Goal: Task Accomplishment & Management: Manage account settings

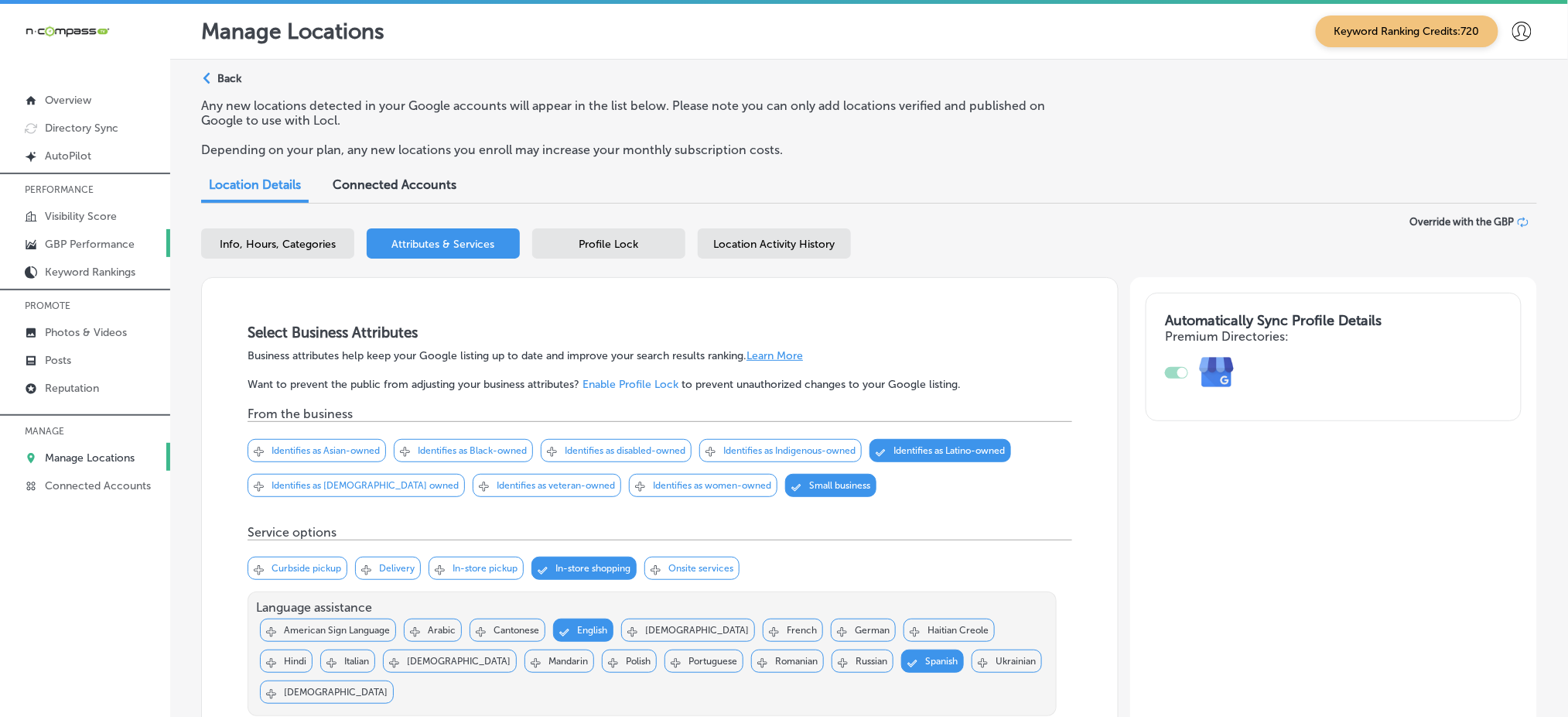
scroll to position [1625, 0]
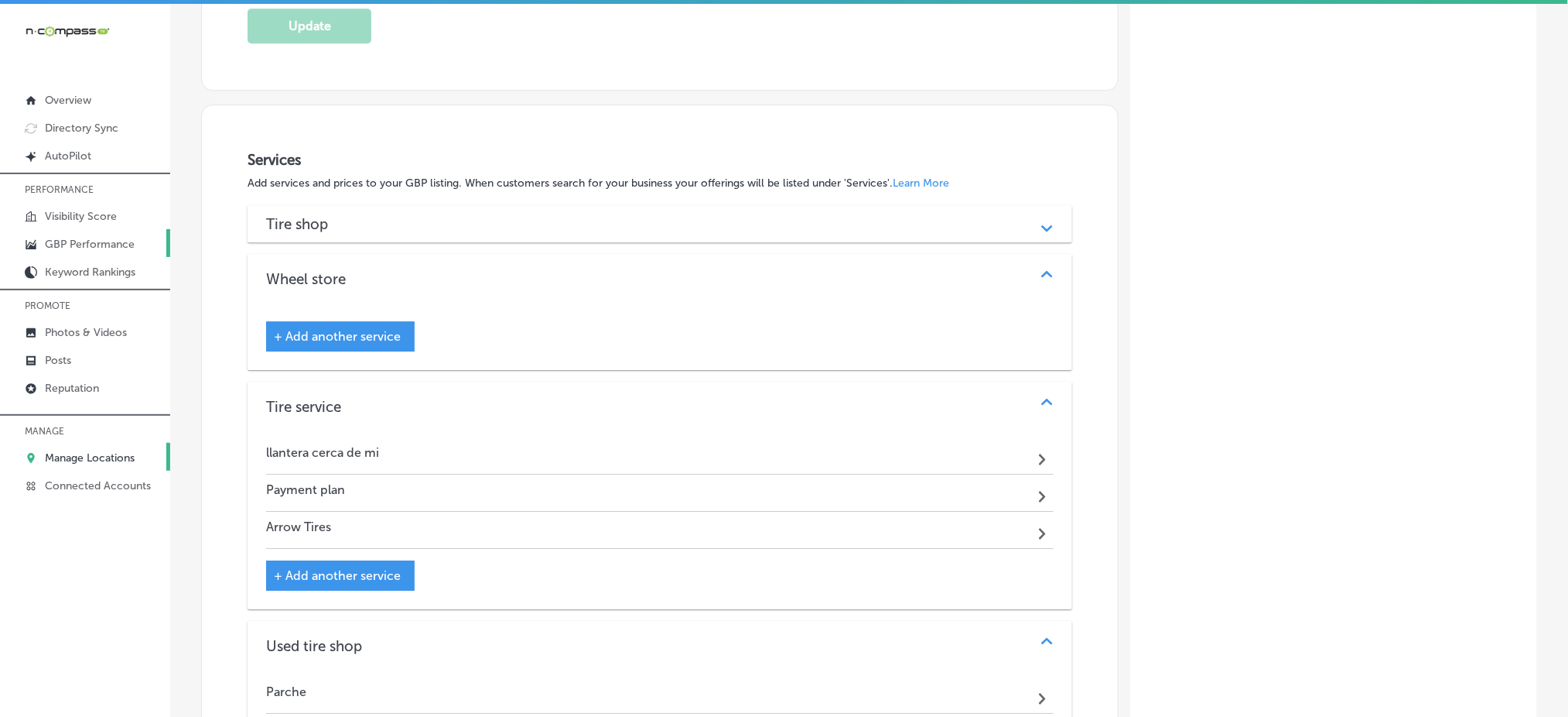
click at [106, 243] on p "GBP Performance" at bounding box center [90, 244] width 90 height 13
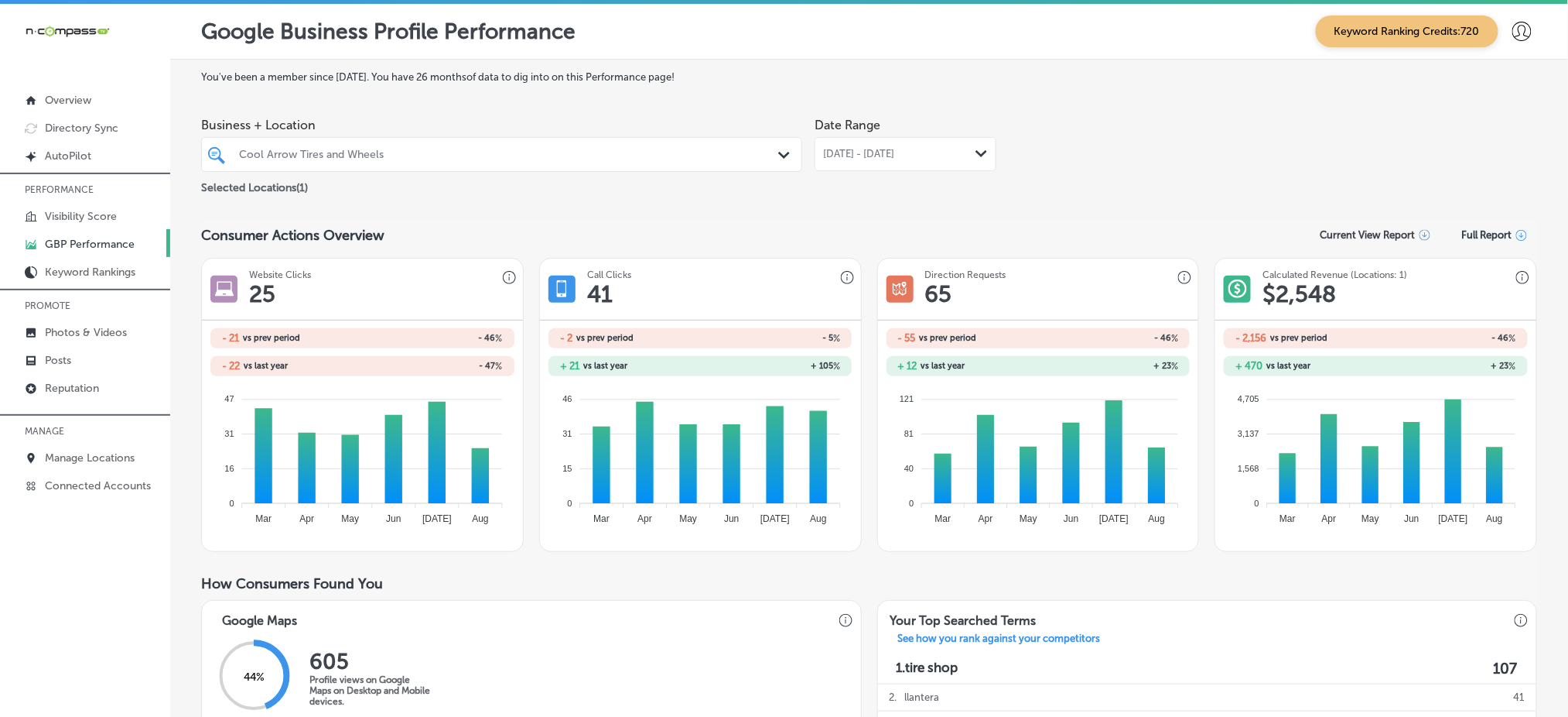
click at [894, 149] on span "[DATE] - [DATE]" at bounding box center [859, 154] width 71 height 12
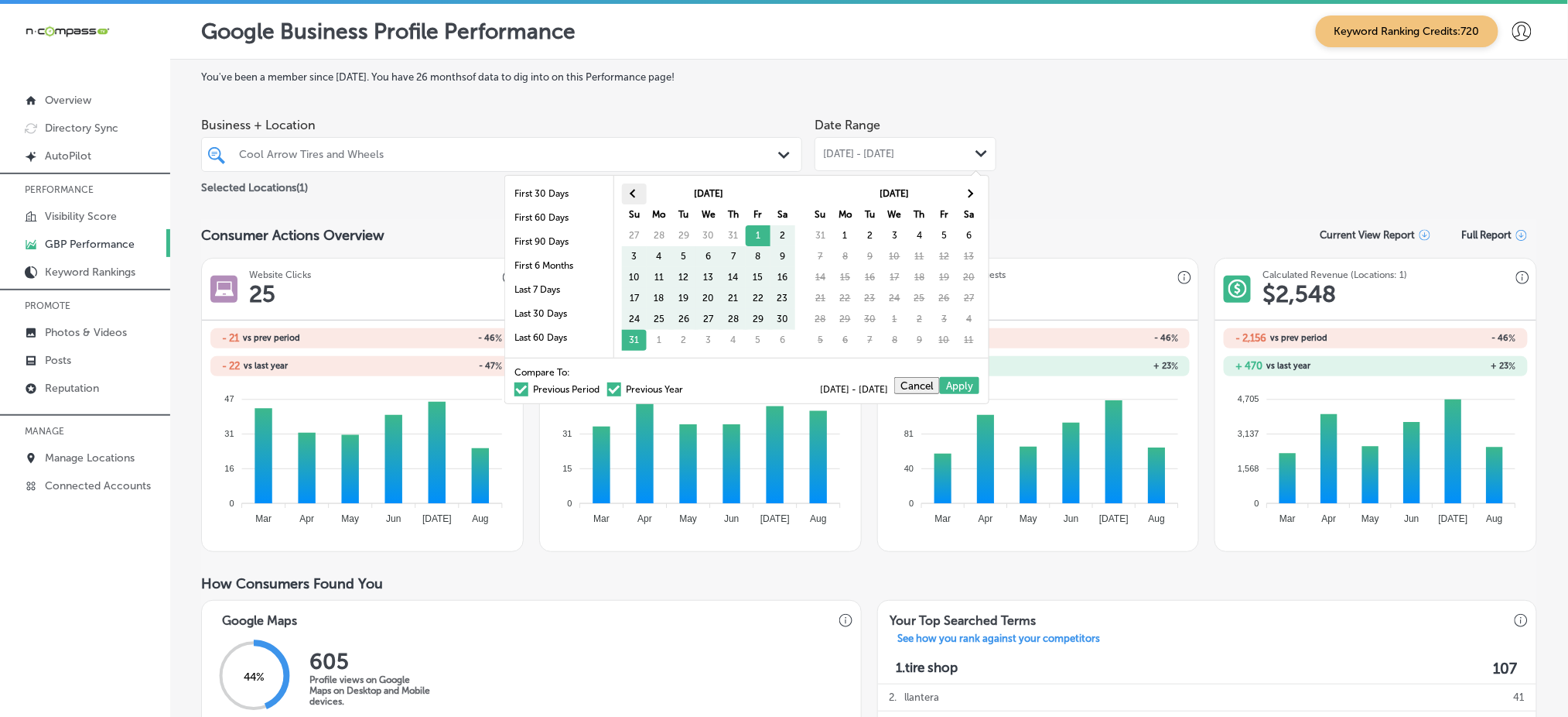
click at [626, 202] on th at bounding box center [634, 194] width 25 height 21
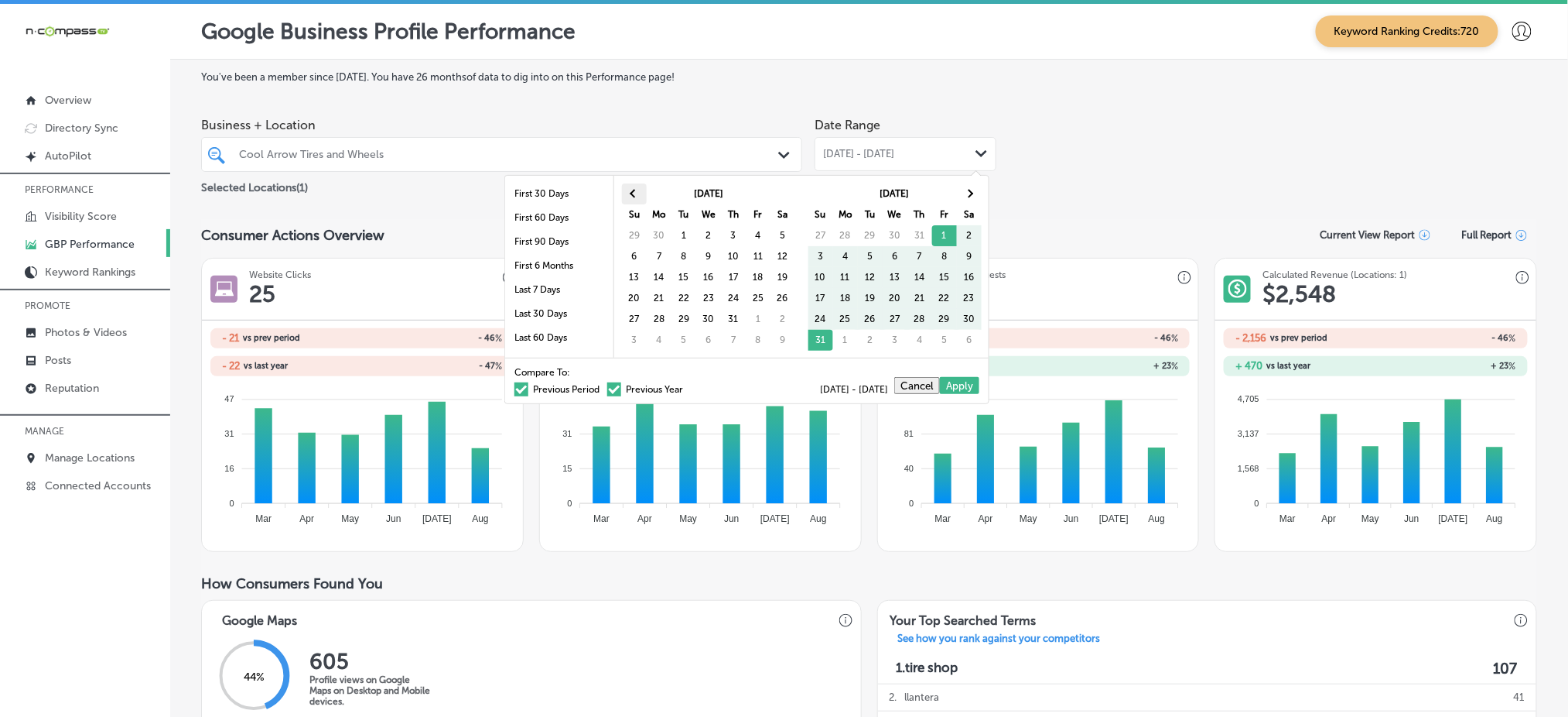
click at [625, 202] on th at bounding box center [634, 194] width 25 height 21
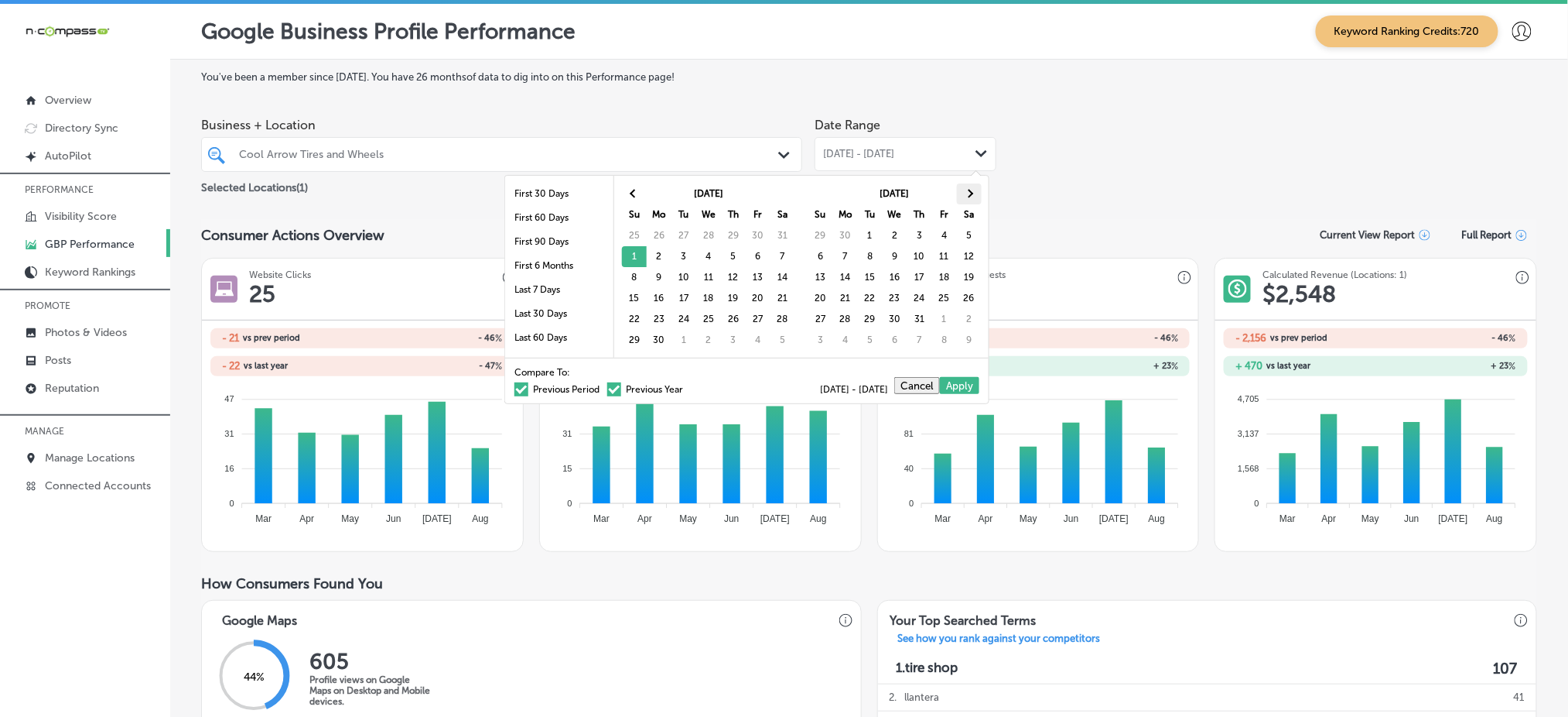
click at [964, 193] on th at bounding box center [969, 194] width 25 height 21
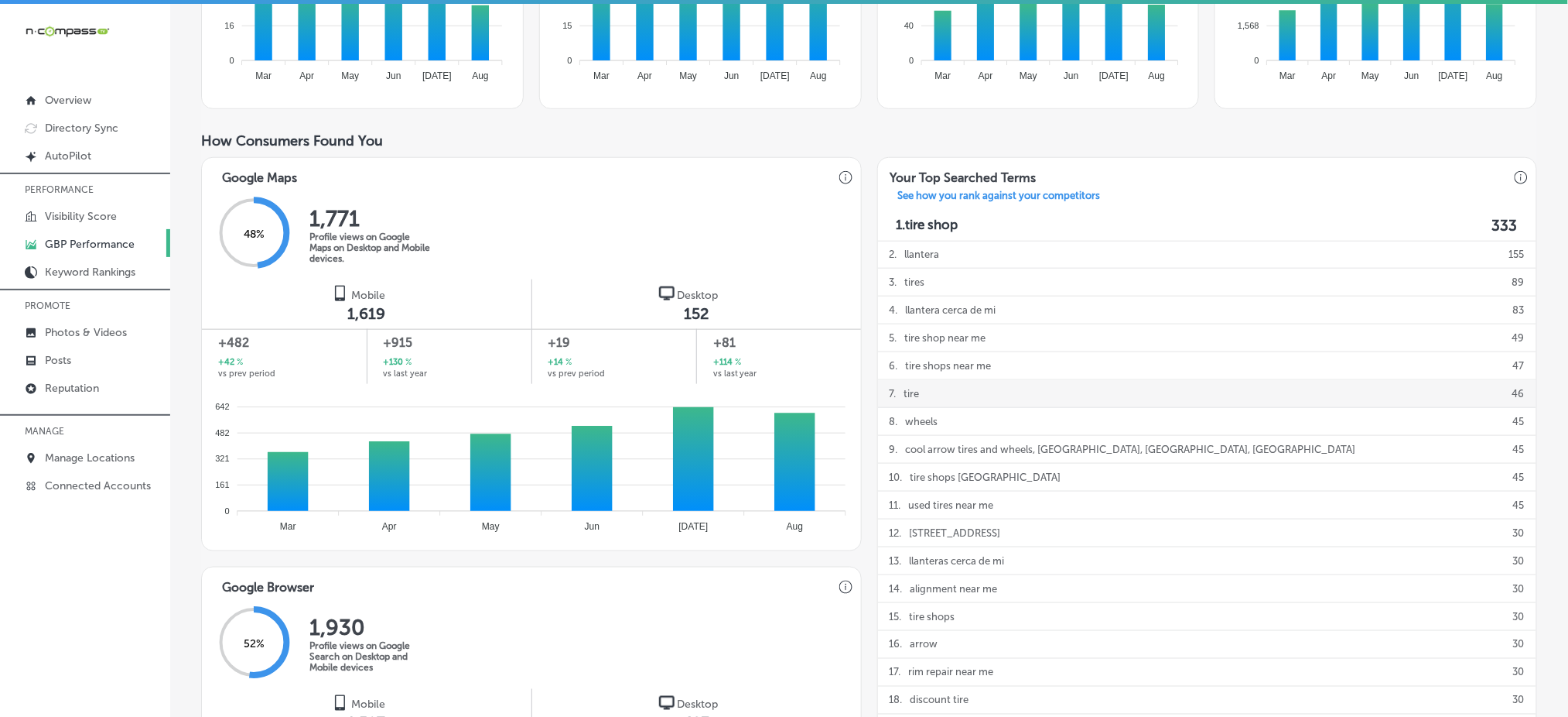
scroll to position [413, 0]
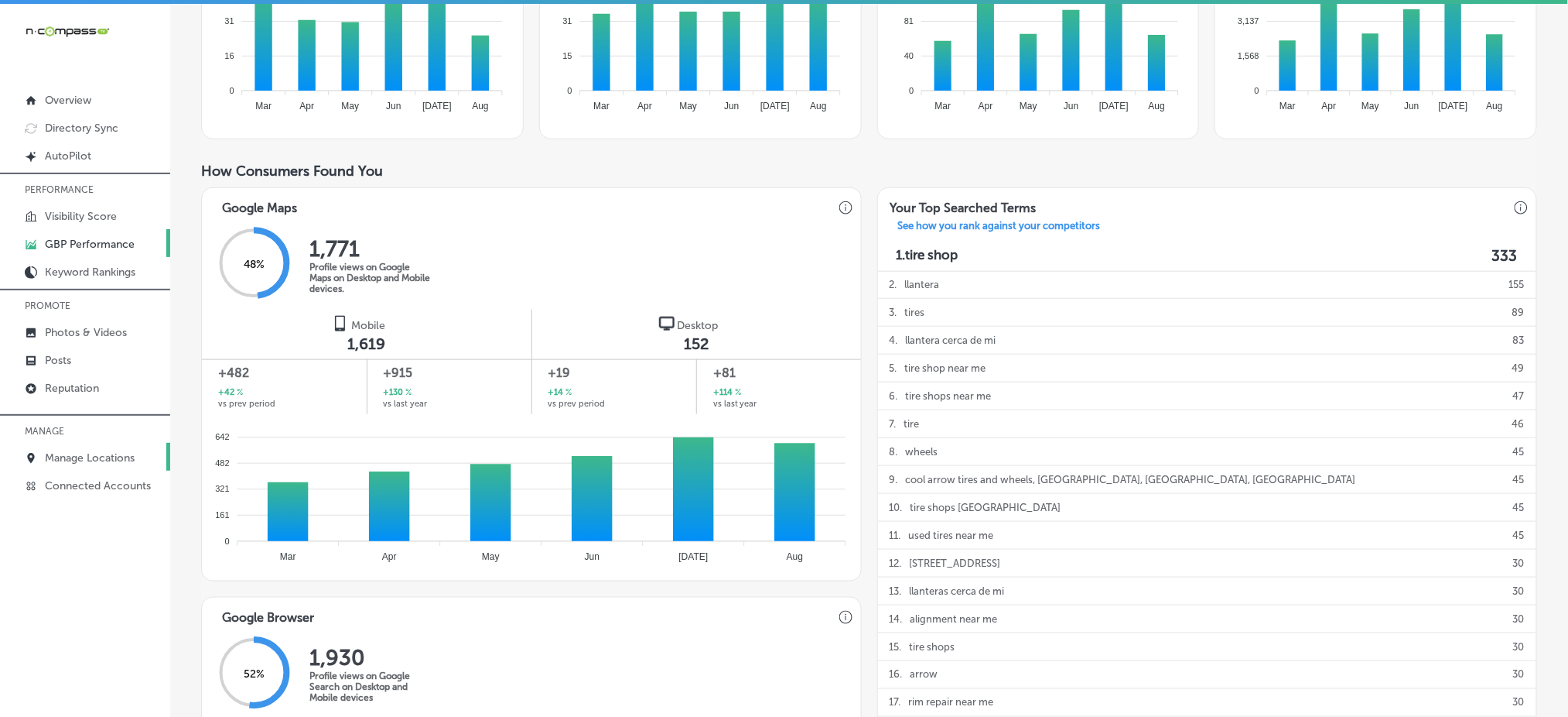
click at [98, 451] on p "Manage Locations" at bounding box center [90, 458] width 90 height 13
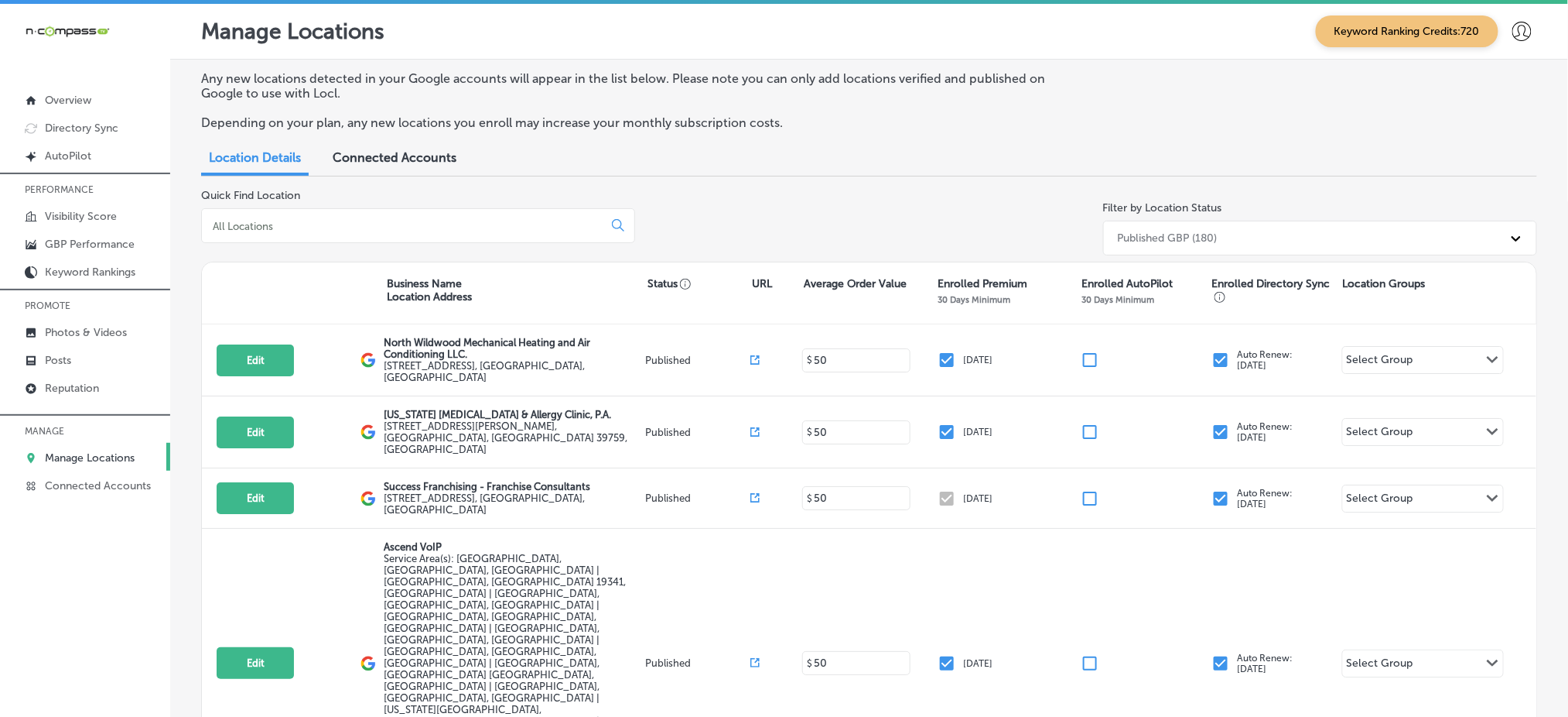
click at [365, 219] on input at bounding box center [405, 226] width 389 height 14
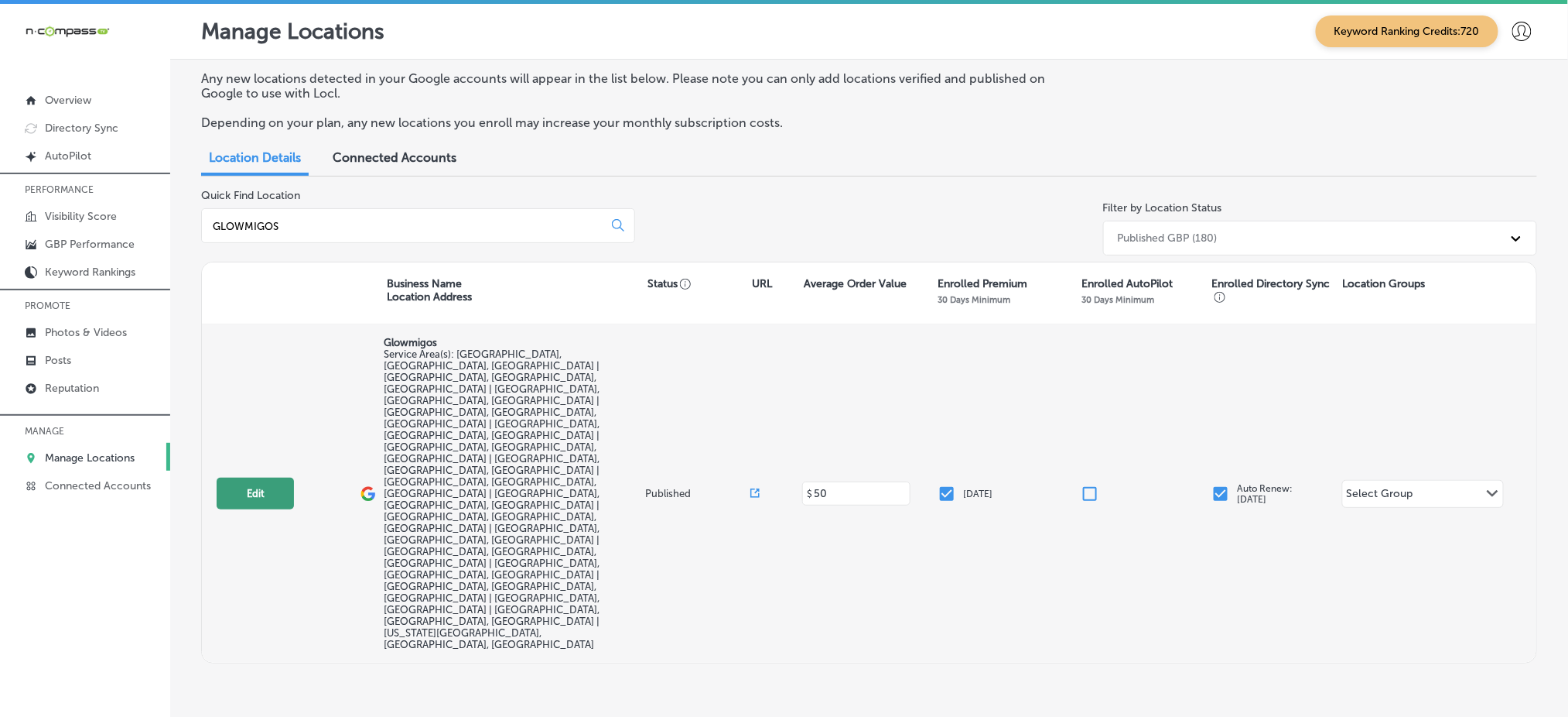
type input "GLOWMIGOS"
click at [250, 478] on button "Edit" at bounding box center [255, 493] width 78 height 32
select select "US"
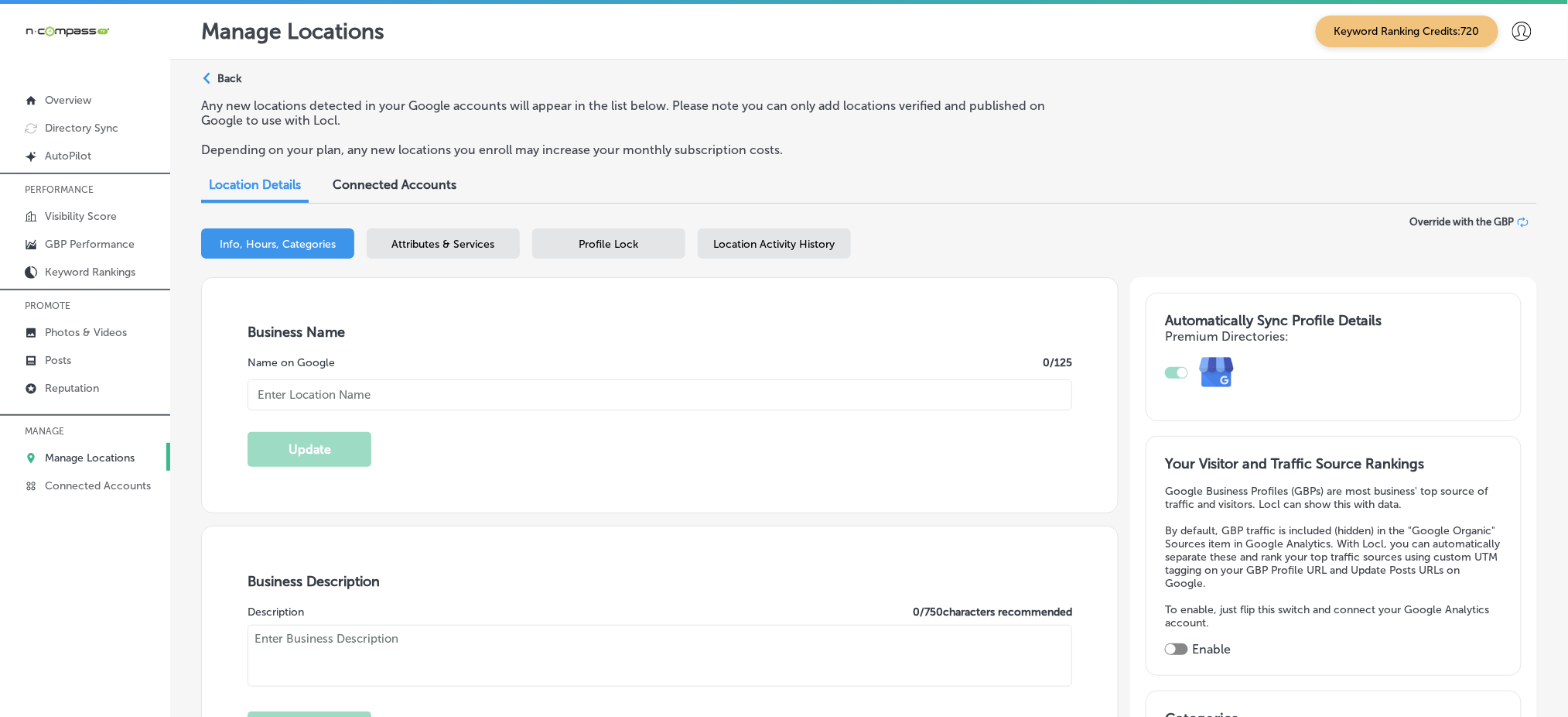
checkbox input "true"
type textarea "Glowmigos offers expert services for both residential and commercial properties…"
checkbox input "false"
type input "[STREET_ADDRESS]"
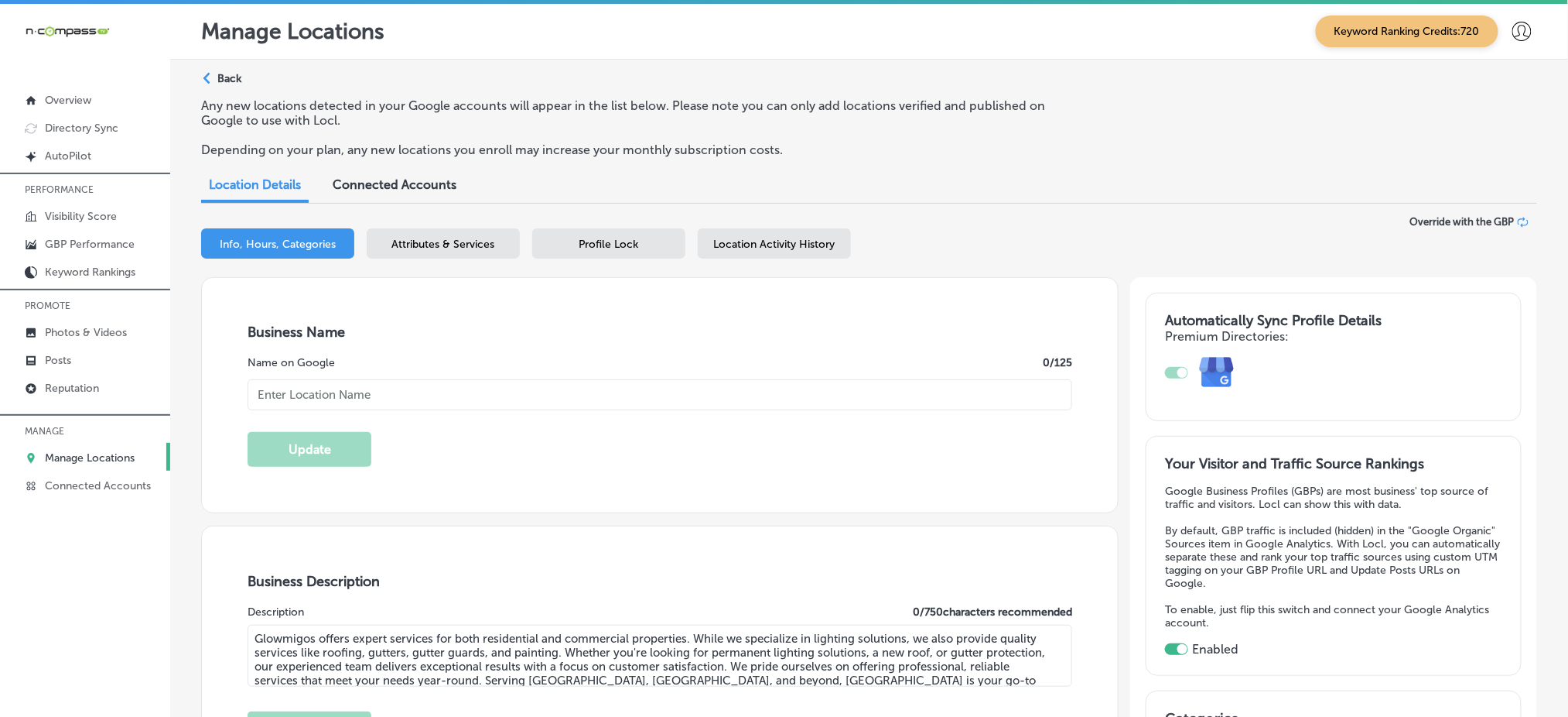
type input "[GEOGRAPHIC_DATA]"
type input "80109"
type input "US"
type input "[URL][DOMAIN_NAME]"
type input "[PHONE_NUMBER]"
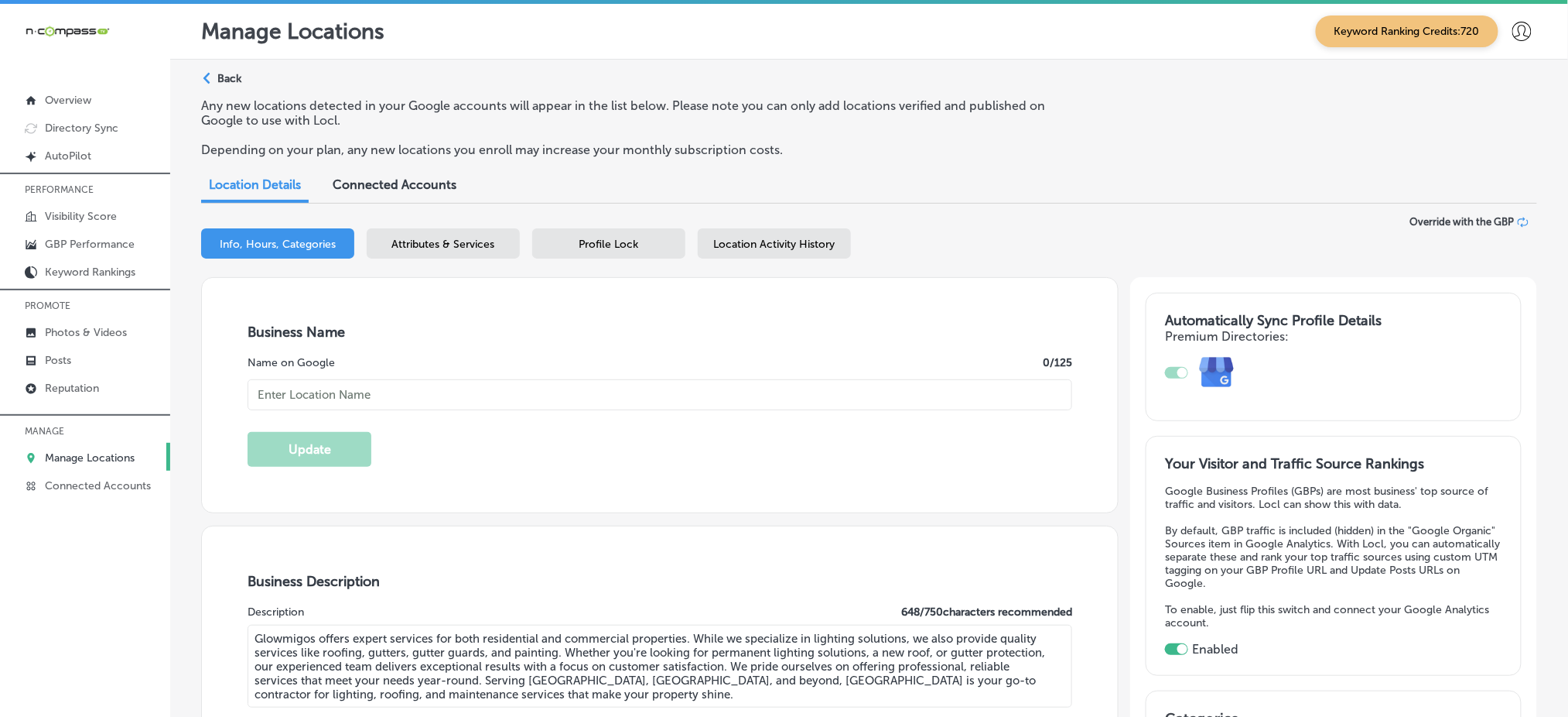
type input "Glowmigos"
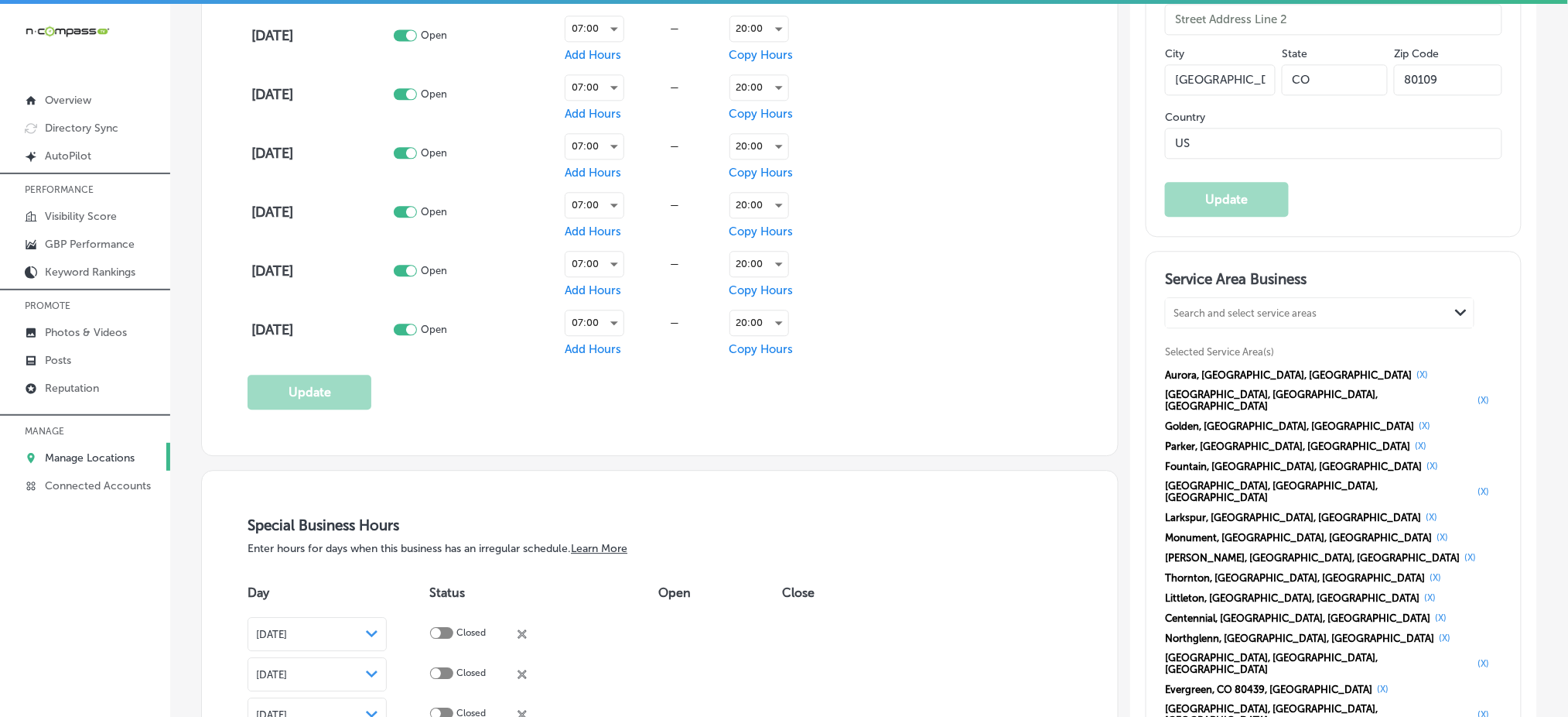
scroll to position [1342, 0]
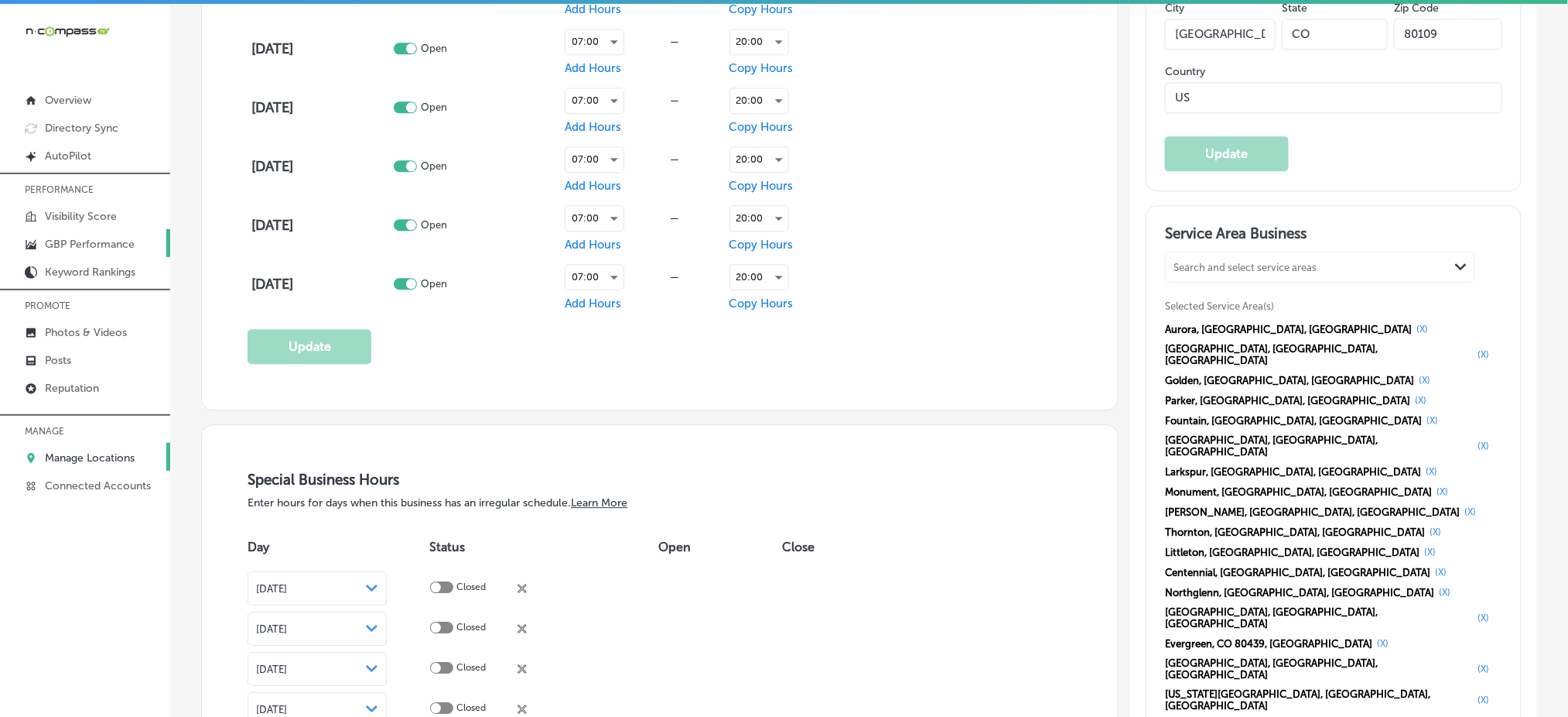
click at [93, 230] on link "GBP Performance" at bounding box center [85, 243] width 170 height 27
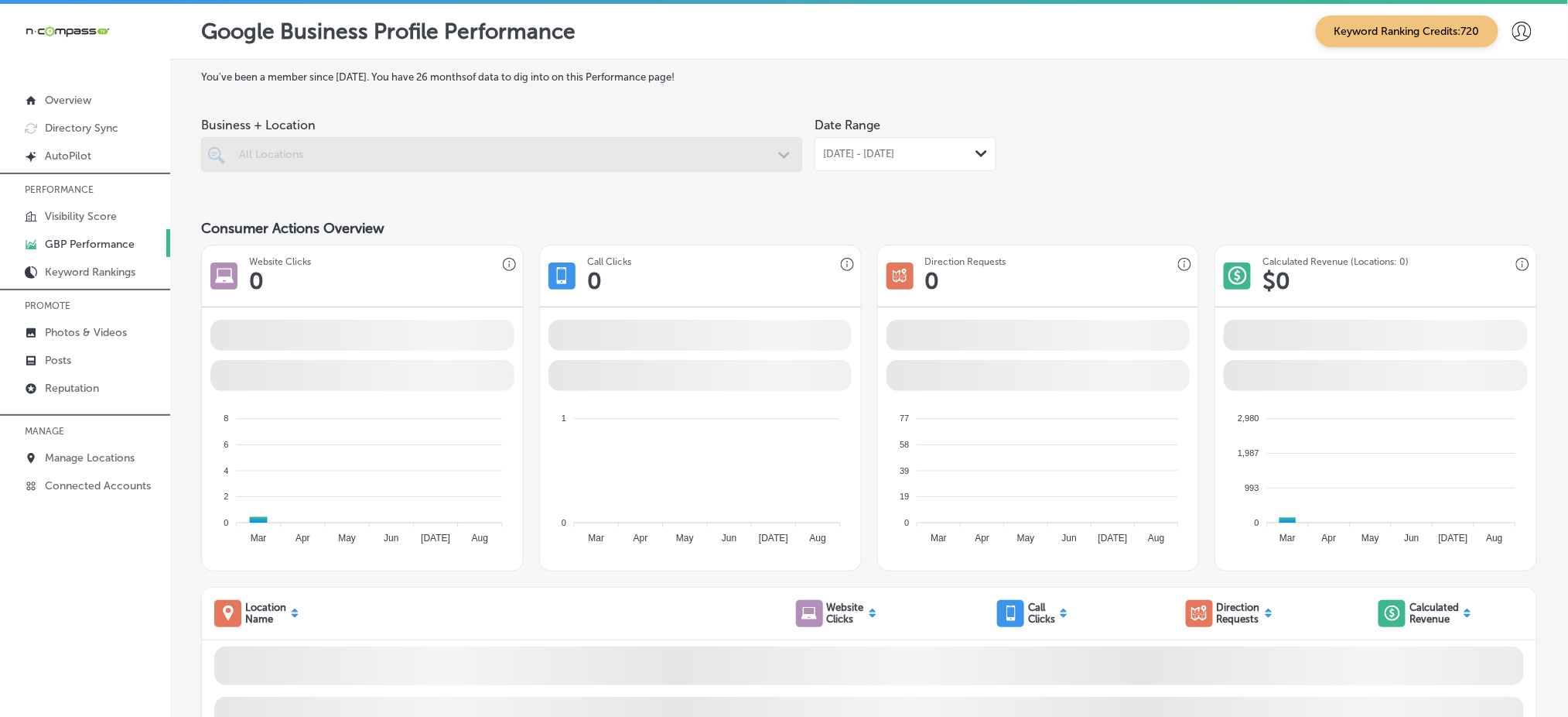
click at [864, 150] on span "[DATE] - [DATE]" at bounding box center [859, 154] width 71 height 12
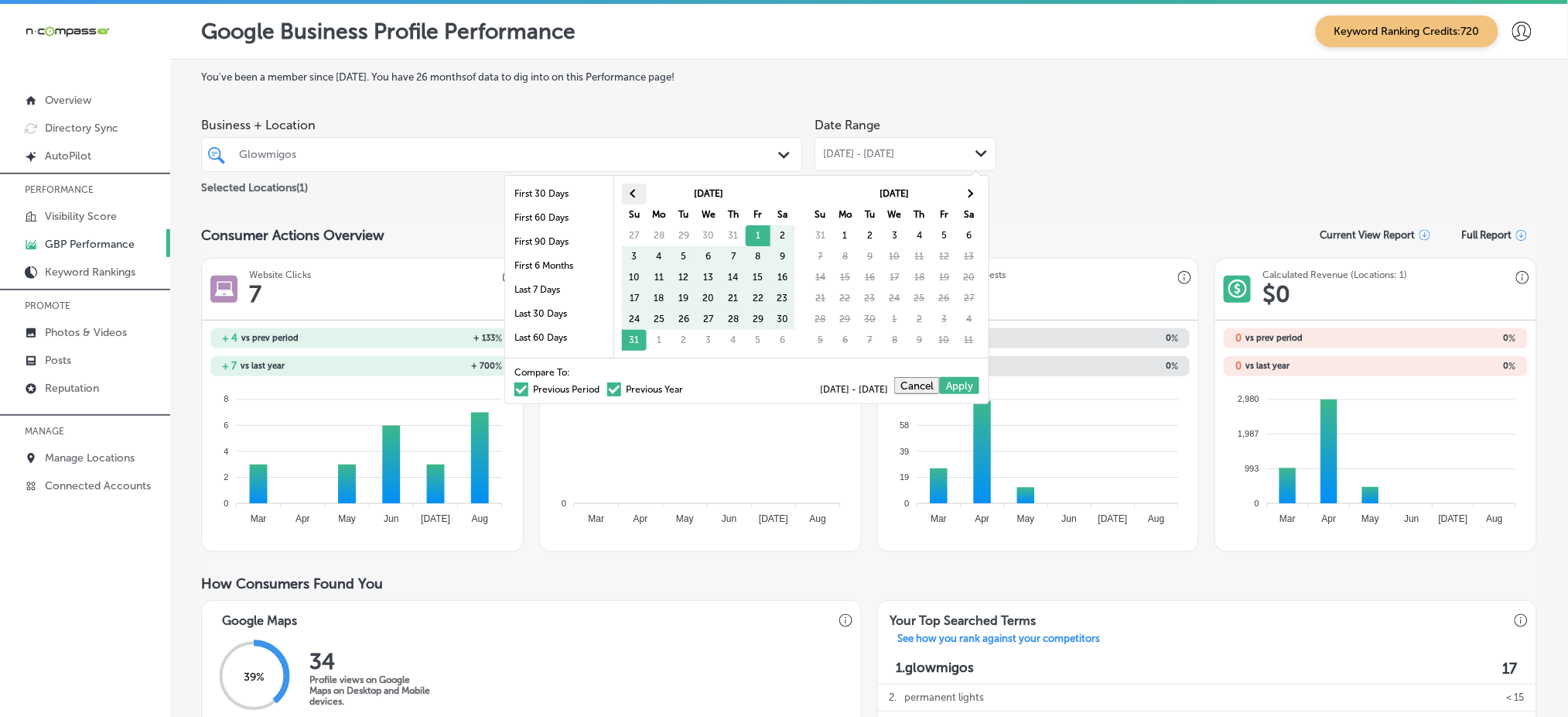
click at [630, 192] on th at bounding box center [634, 194] width 25 height 21
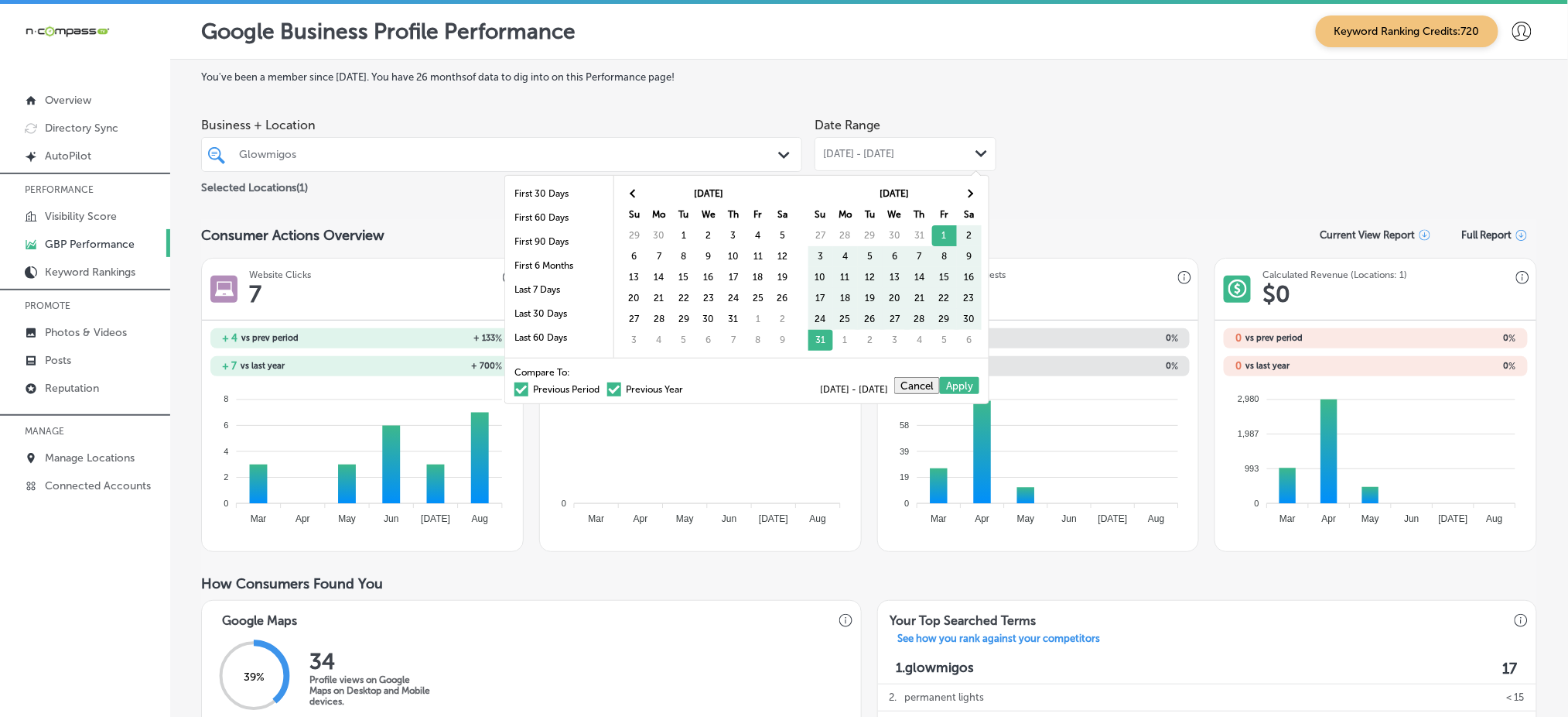
click at [630, 192] on th at bounding box center [634, 194] width 25 height 21
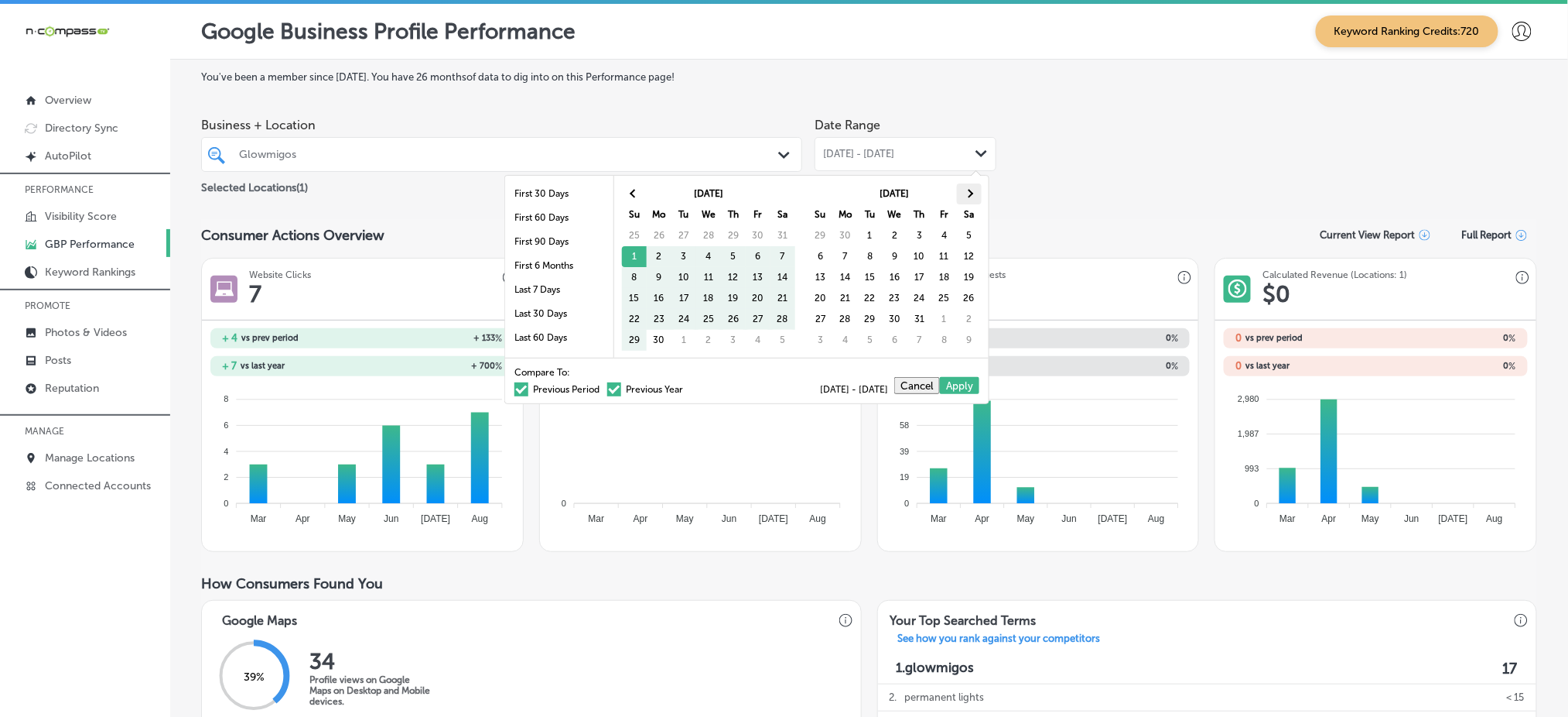
click at [972, 195] on span at bounding box center [969, 194] width 9 height 9
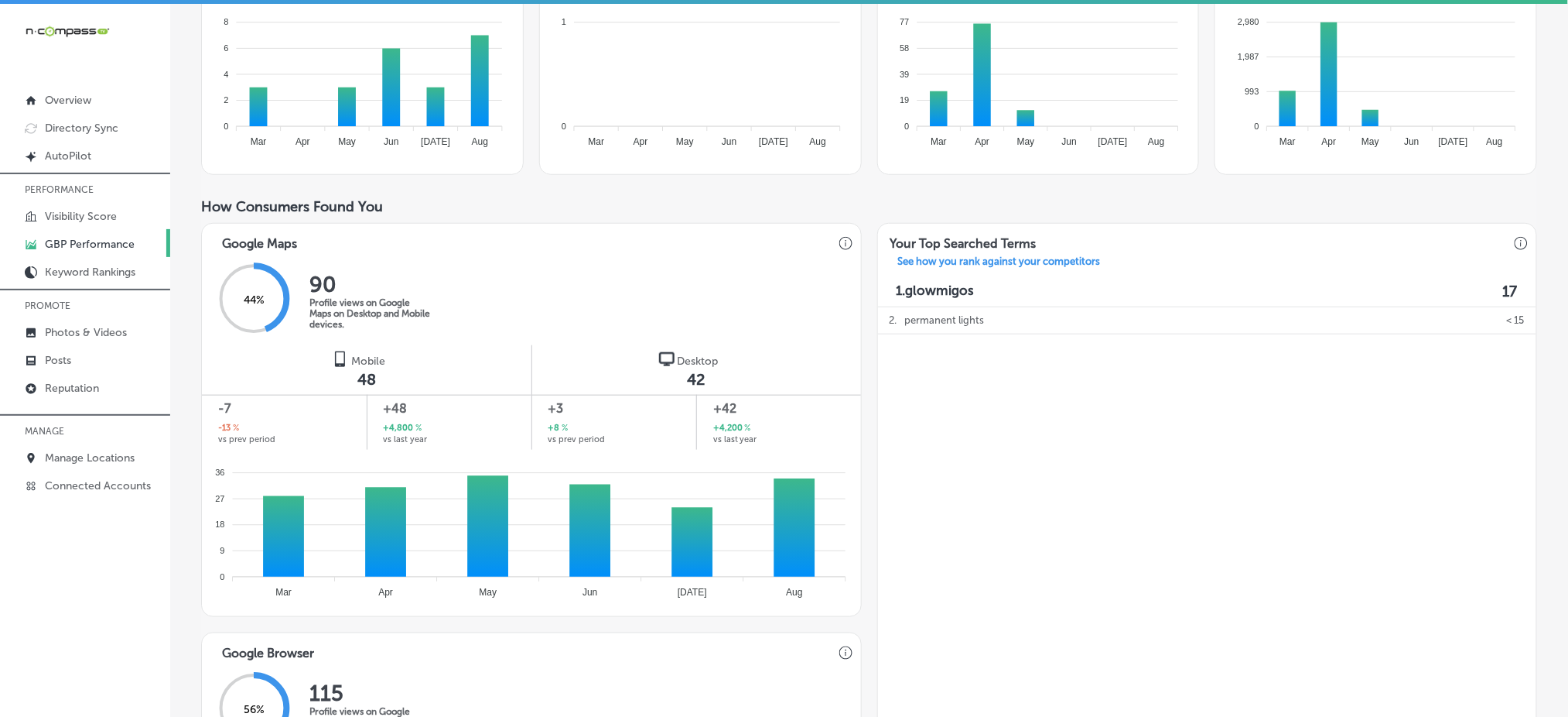
scroll to position [413, 0]
